Goal: Transaction & Acquisition: Purchase product/service

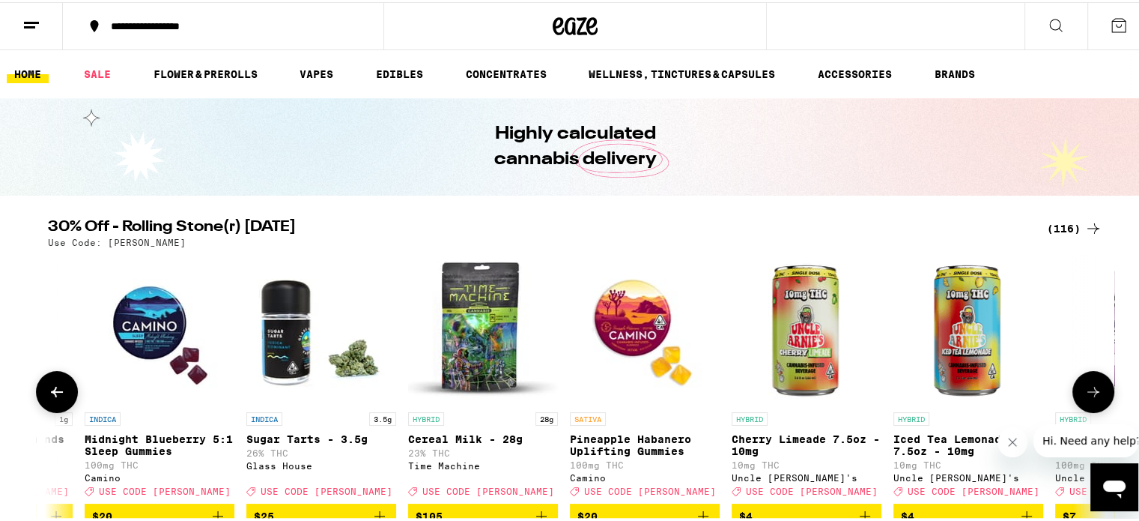
scroll to position [0, 126]
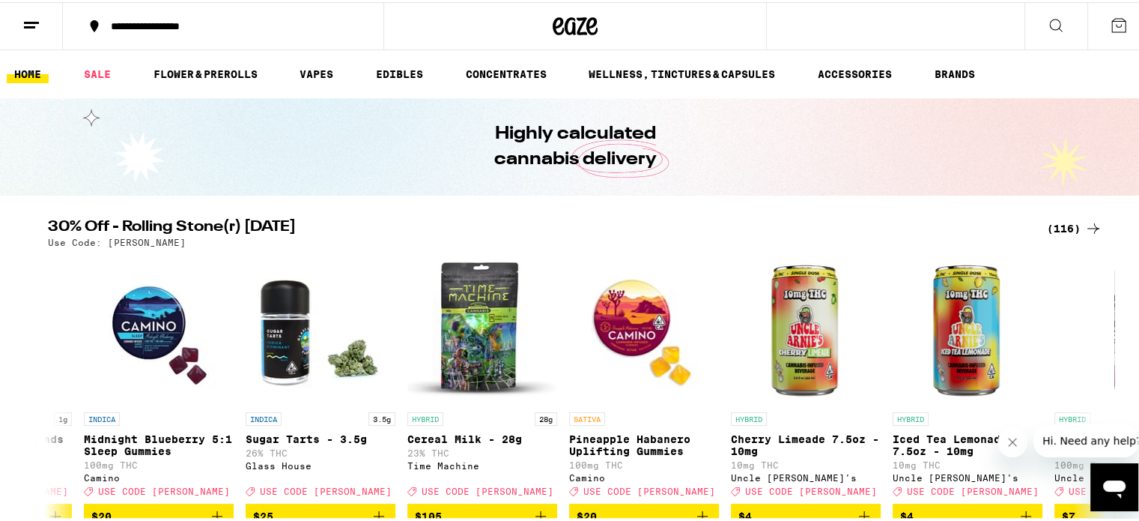
click at [1071, 221] on div "(116)" at bounding box center [1074, 226] width 55 height 18
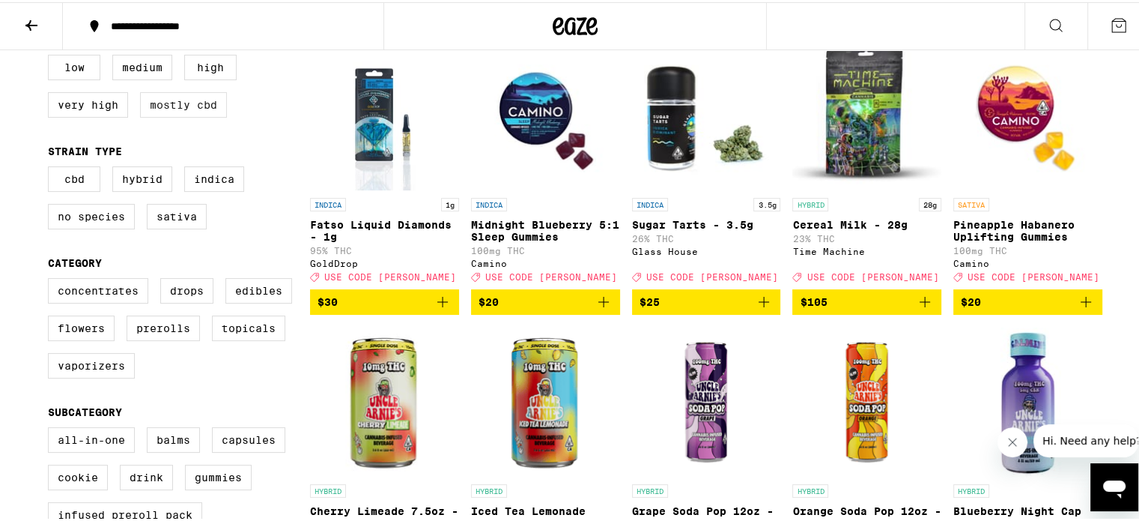
scroll to position [182, 0]
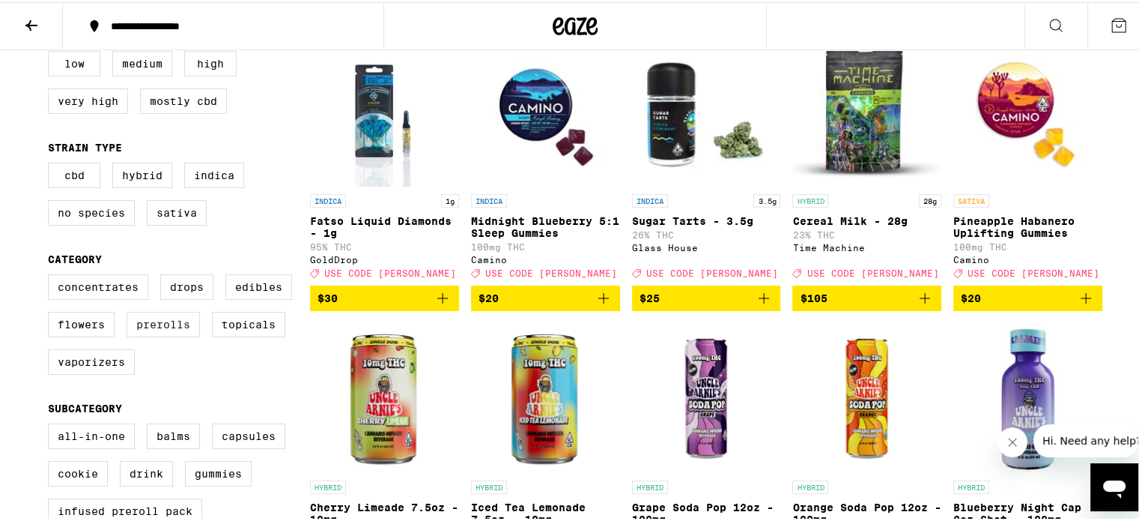
click at [165, 327] on label "Prerolls" at bounding box center [163, 321] width 73 height 25
click at [52, 275] on input "Prerolls" at bounding box center [51, 274] width 1 height 1
checkbox input "true"
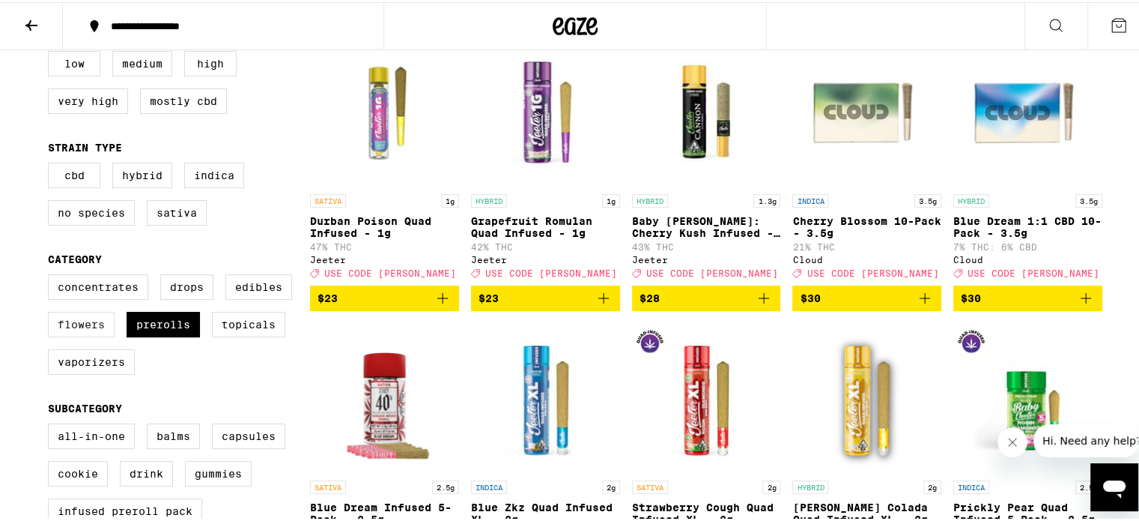
click at [90, 328] on label "Flowers" at bounding box center [81, 321] width 67 height 25
click at [52, 275] on input "Flowers" at bounding box center [51, 274] width 1 height 1
checkbox input "true"
